Goal: Task Accomplishment & Management: Complete application form

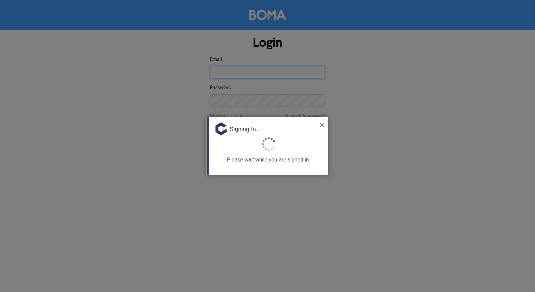
type input "[EMAIL_ADDRESS][DOMAIN_NAME]"
click at [318, 125] on div "Signing In..." at bounding box center [269, 127] width 119 height 20
click at [320, 125] on div "Signing In..." at bounding box center [269, 127] width 119 height 20
click at [321, 125] on img at bounding box center [322, 125] width 4 height 4
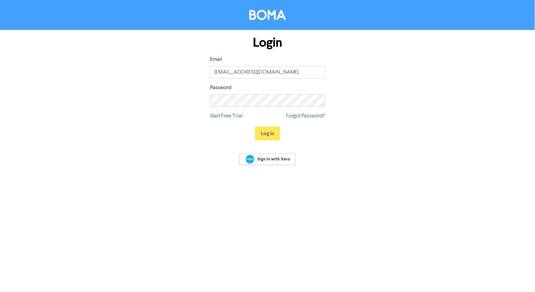
click at [253, 126] on div "Log In" at bounding box center [267, 133] width 115 height 27
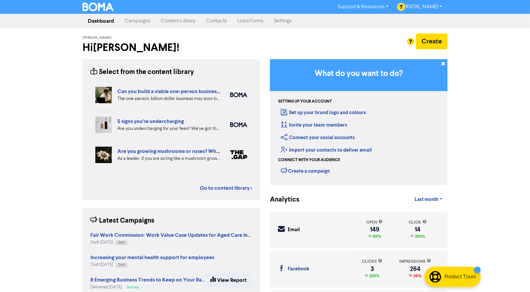
click at [140, 19] on link "Campaigns" at bounding box center [137, 20] width 36 height 13
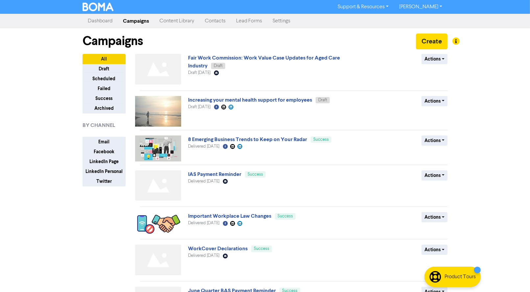
click at [208, 21] on link "Contacts" at bounding box center [215, 20] width 31 height 13
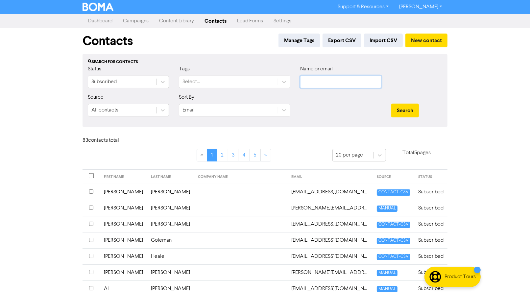
click at [311, 80] on input "text" at bounding box center [340, 82] width 81 height 12
paste input "[PERSON_NAME]"
type input "[PERSON_NAME]"
click at [391, 104] on button "Search" at bounding box center [405, 111] width 28 height 14
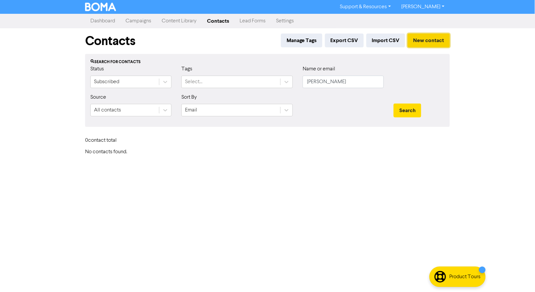
click at [425, 37] on button "New contact" at bounding box center [429, 41] width 42 height 14
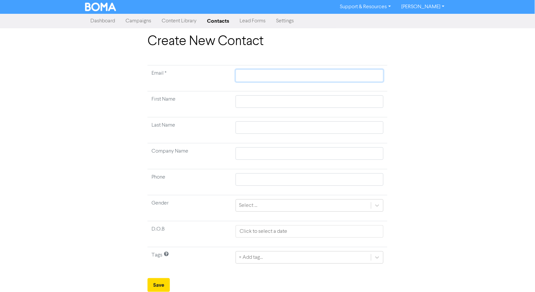
click at [253, 75] on input "text" at bounding box center [310, 75] width 148 height 12
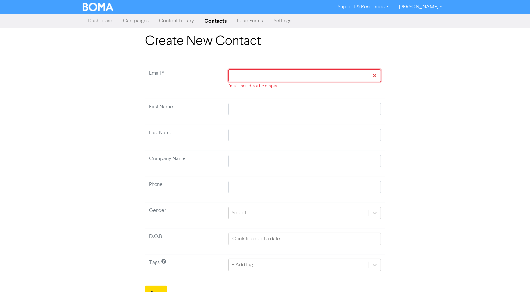
paste input "[PERSON_NAME][EMAIL_ADDRESS][DOMAIN_NAME]"
type input "[PERSON_NAME][EMAIL_ADDRESS][DOMAIN_NAME]"
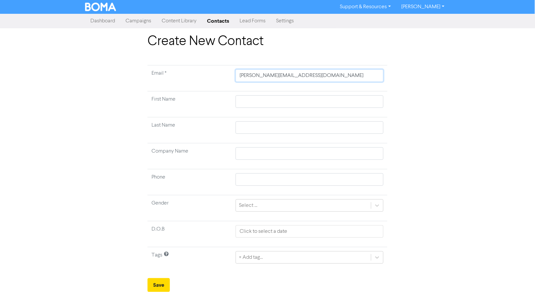
type input "[PERSON_NAME][EMAIL_ADDRESS][DOMAIN_NAME]"
click at [242, 102] on input "text" at bounding box center [310, 101] width 148 height 12
paste input "[PERSON_NAME]"
type input "[PERSON_NAME]"
click at [257, 102] on input "[PERSON_NAME]" at bounding box center [310, 101] width 148 height 12
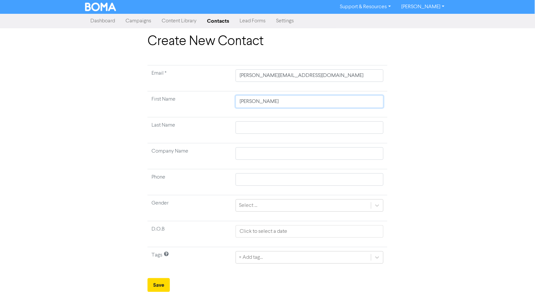
click at [257, 102] on input "[PERSON_NAME]" at bounding box center [310, 101] width 148 height 12
type input "[PERSON_NAME]"
click at [248, 120] on td at bounding box center [310, 130] width 156 height 26
click at [247, 126] on input "text" at bounding box center [310, 127] width 148 height 12
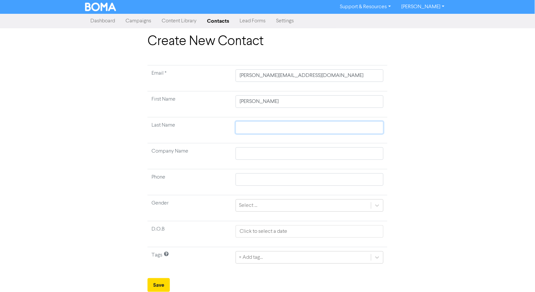
paste input "[PERSON_NAME]"
type input "[PERSON_NAME]"
click at [259, 99] on input "[PERSON_NAME]" at bounding box center [310, 101] width 148 height 12
type input "[PERSON_NAME]"
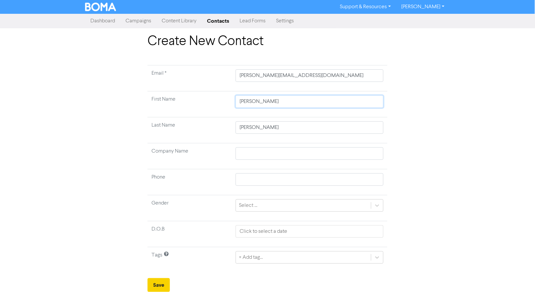
type input "[PERSON_NAME]"
click at [156, 286] on button "Save" at bounding box center [159, 285] width 22 height 14
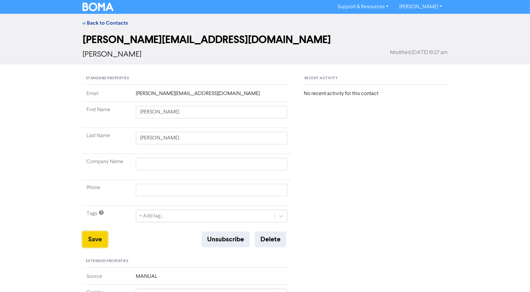
click at [91, 245] on button "Save" at bounding box center [95, 240] width 25 height 16
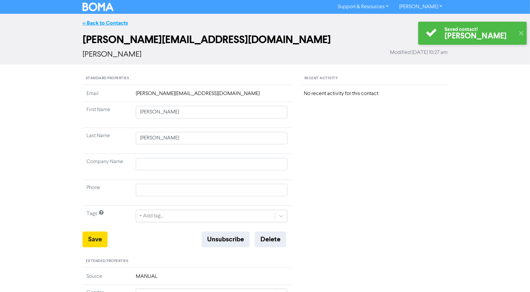
click at [113, 24] on link "<< Back to Contacts" at bounding box center [105, 23] width 45 height 7
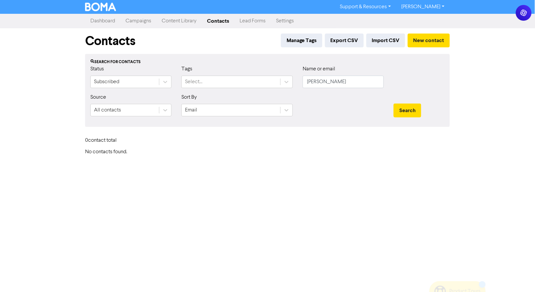
click at [101, 22] on link "Dashboard" at bounding box center [102, 20] width 35 height 13
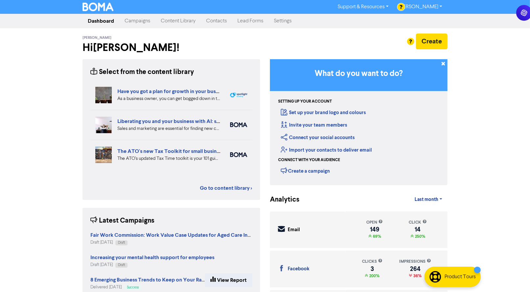
click at [101, 21] on link "Dashboard" at bounding box center [101, 20] width 37 height 13
click at [131, 23] on link "Campaigns" at bounding box center [137, 20] width 36 height 13
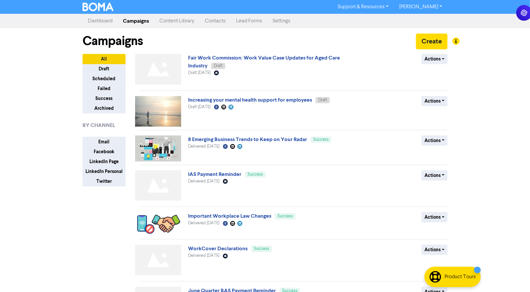
click at [5, 178] on div "Support & Resources Video Tutorials FAQ & Guides Marketing Education [PERSON_NA…" at bounding box center [265, 146] width 530 height 292
